Goal: Find specific page/section: Find specific page/section

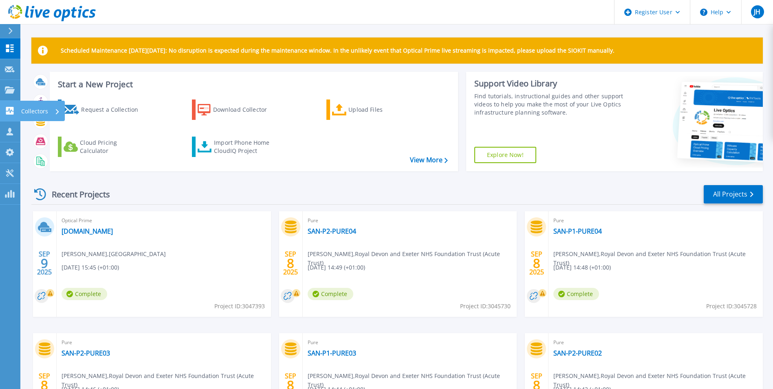
click at [35, 110] on p "Collectors" at bounding box center [34, 111] width 27 height 21
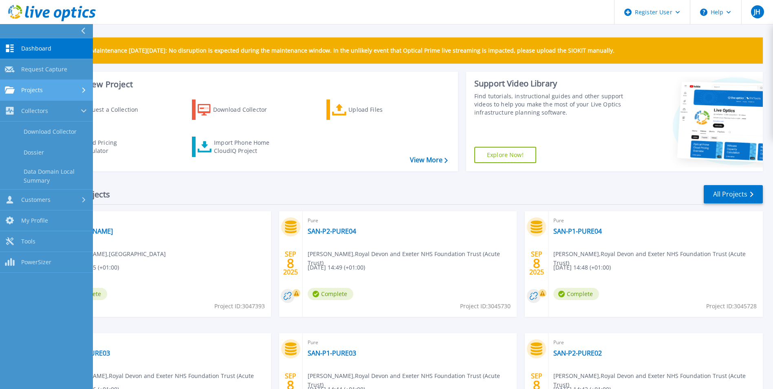
click at [35, 93] on span "Projects" at bounding box center [32, 89] width 22 height 7
click at [39, 109] on link "Search Projects" at bounding box center [46, 111] width 93 height 21
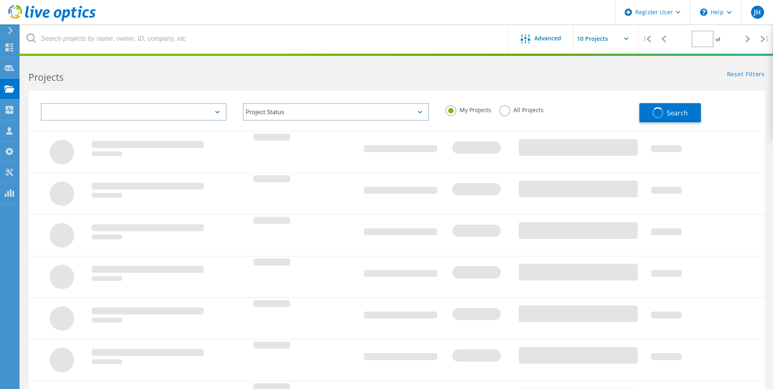
type input "1"
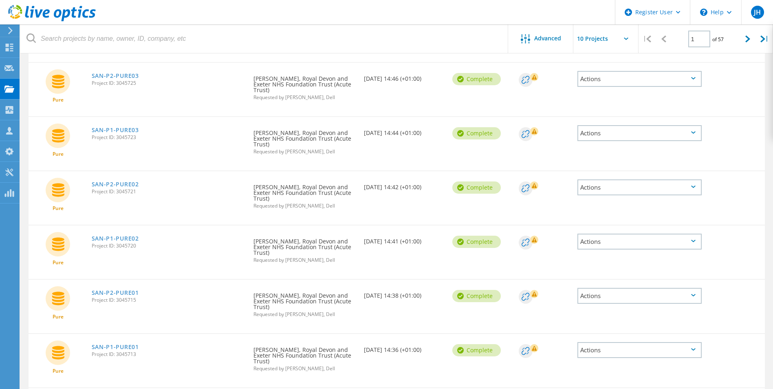
scroll to position [285, 0]
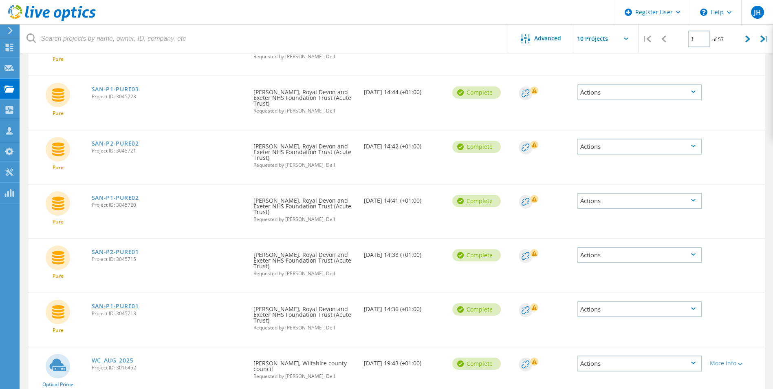
click at [116, 306] on link "SAN-P1-PURE01" at bounding box center [115, 306] width 47 height 6
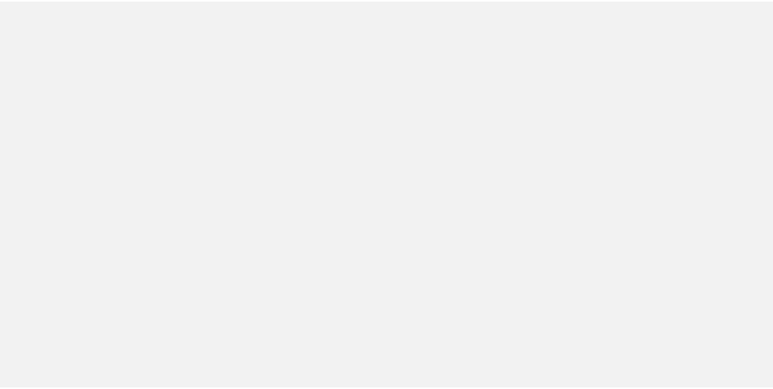
scroll to position [190, 0]
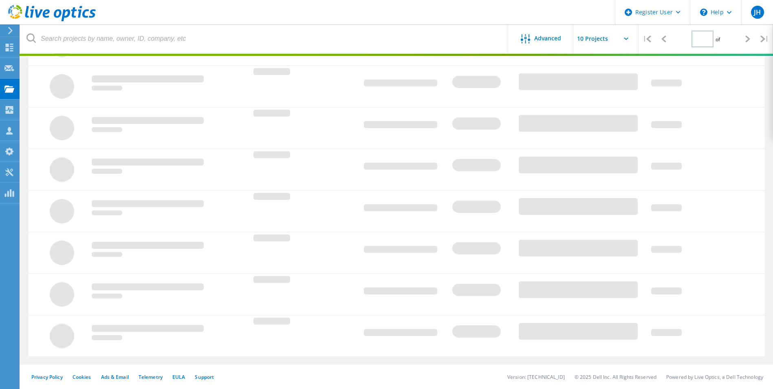
type input "1"
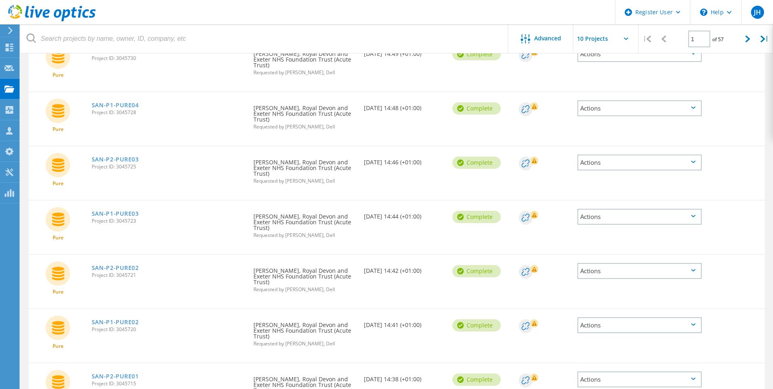
scroll to position [120, 0]
